Goal: Transaction & Acquisition: Purchase product/service

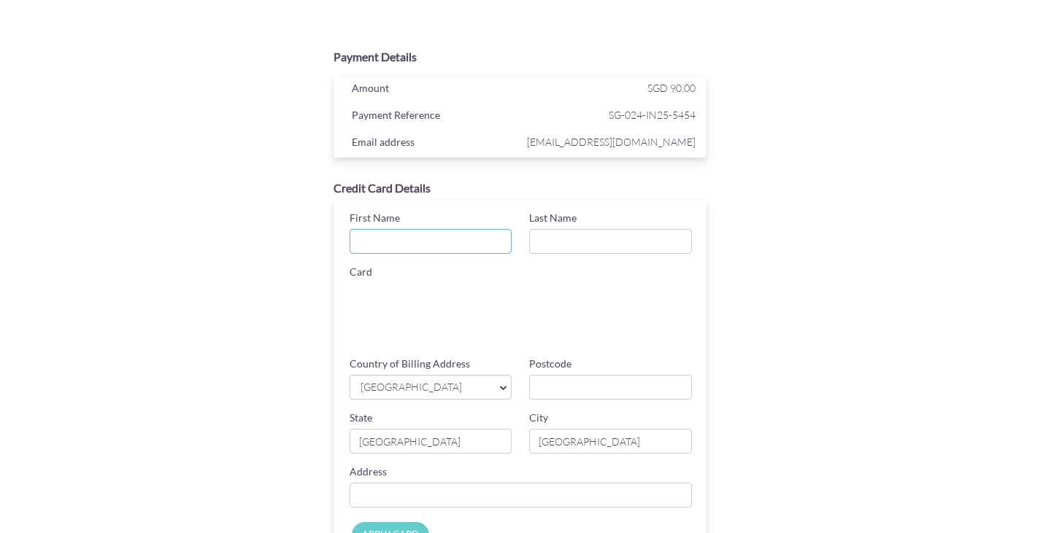
click at [448, 238] on input "First Name" at bounding box center [430, 241] width 163 height 25
type input "YANG"
type input "HUI"
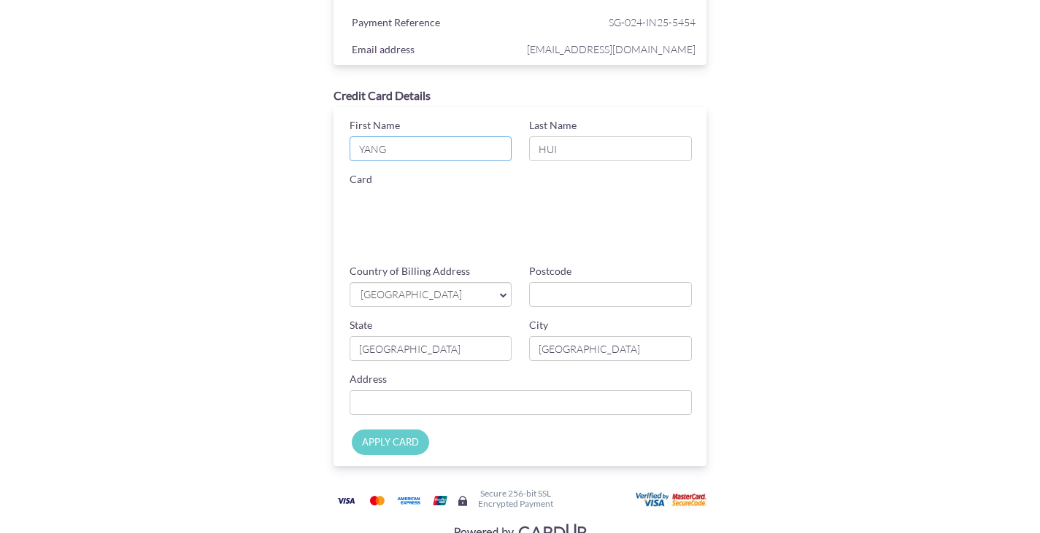
scroll to position [94, 0]
click at [573, 302] on input "Postcode" at bounding box center [610, 293] width 163 height 25
type input "049705"
click at [583, 396] on input "Country of Billing Address" at bounding box center [520, 401] width 343 height 25
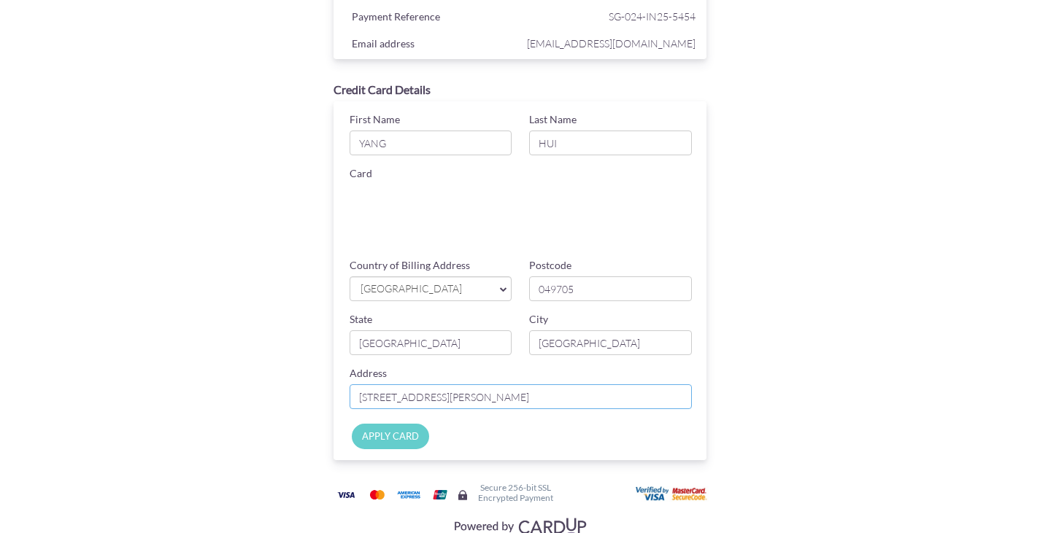
scroll to position [141, 0]
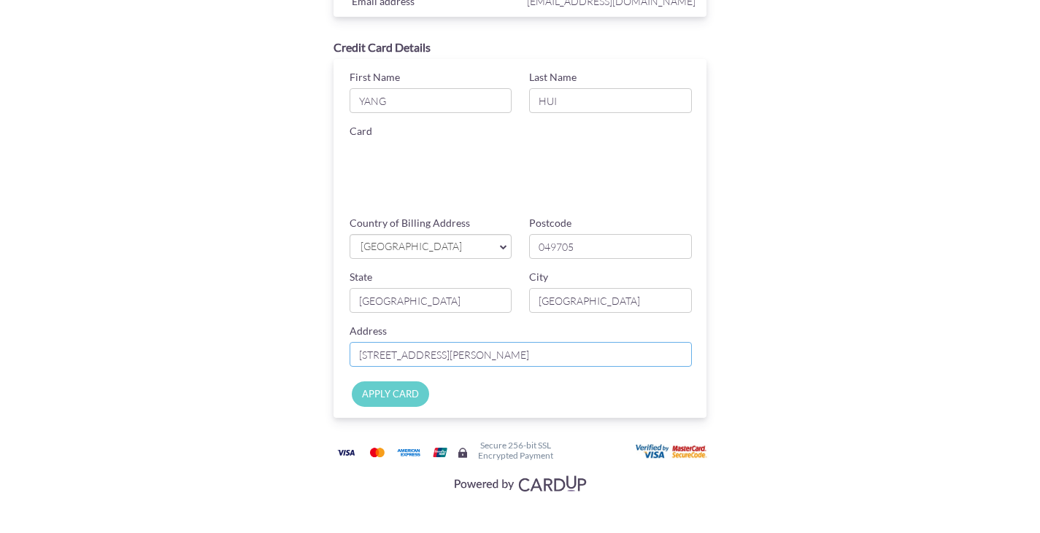
type input "[STREET_ADDRESS][PERSON_NAME]"
click at [390, 397] on input "APPLY CARD" at bounding box center [390, 395] width 77 height 26
type input "Applying..."
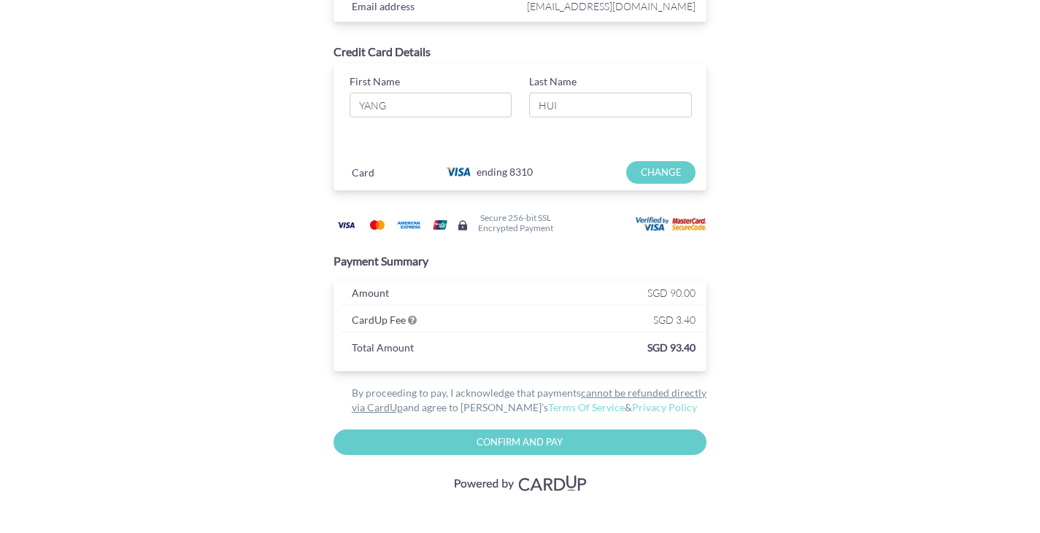
scroll to position [136, 0]
click at [596, 438] on input "Confirm and Pay" at bounding box center [520, 443] width 374 height 26
type input "Please wait..."
